Goal: Find specific page/section: Find specific page/section

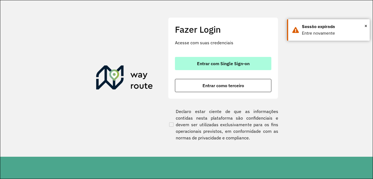
click at [191, 64] on button "Entrar com Single Sign-on" at bounding box center [223, 63] width 96 height 13
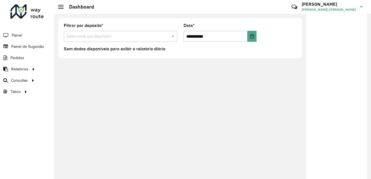
click at [167, 37] on div at bounding box center [120, 36] width 113 height 7
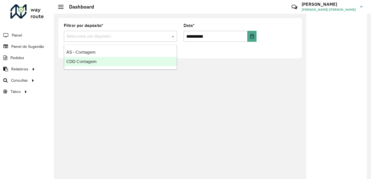
click at [147, 61] on div "CDD Contagem" at bounding box center [120, 61] width 113 height 9
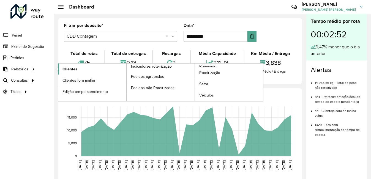
click at [81, 69] on link "Clientes" at bounding box center [92, 69] width 68 height 11
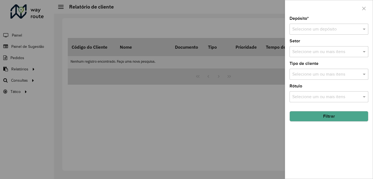
click at [201, 109] on div at bounding box center [186, 89] width 373 height 179
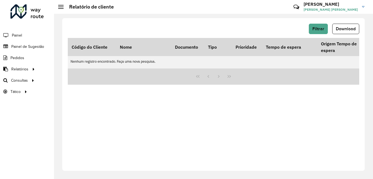
click at [308, 29] on div "Filtrar Download" at bounding box center [213, 29] width 291 height 10
click at [315, 31] on button "Filtrar" at bounding box center [318, 29] width 19 height 10
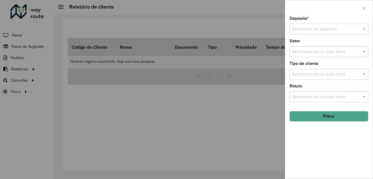
click at [352, 26] on input "text" at bounding box center [323, 29] width 62 height 7
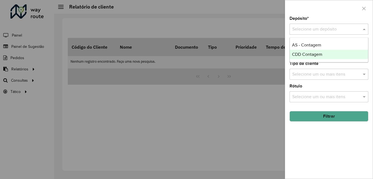
click at [334, 52] on div "CDD Contagem" at bounding box center [329, 54] width 78 height 9
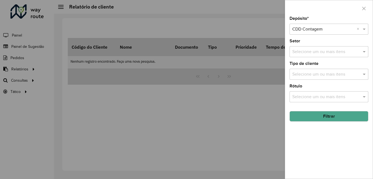
click at [310, 118] on button "Filtrar" at bounding box center [329, 116] width 79 height 10
